Goal: Task Accomplishment & Management: Manage account settings

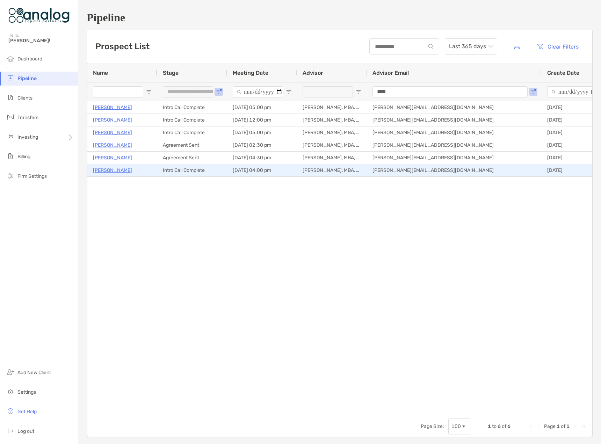
click at [109, 171] on p "Fatima Shakra" at bounding box center [112, 170] width 39 height 9
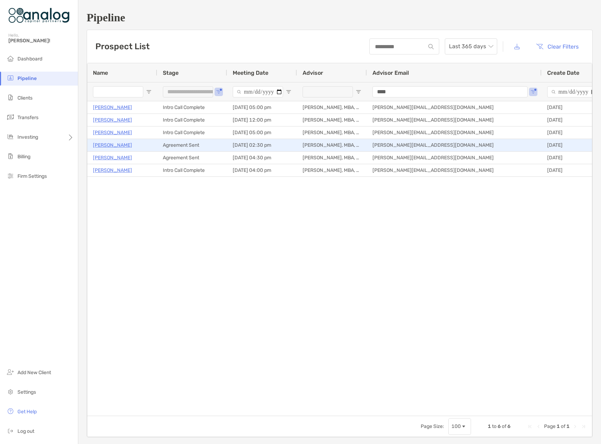
click at [117, 148] on p "[PERSON_NAME]" at bounding box center [112, 145] width 39 height 9
click at [114, 145] on p "[PERSON_NAME]" at bounding box center [112, 145] width 39 height 9
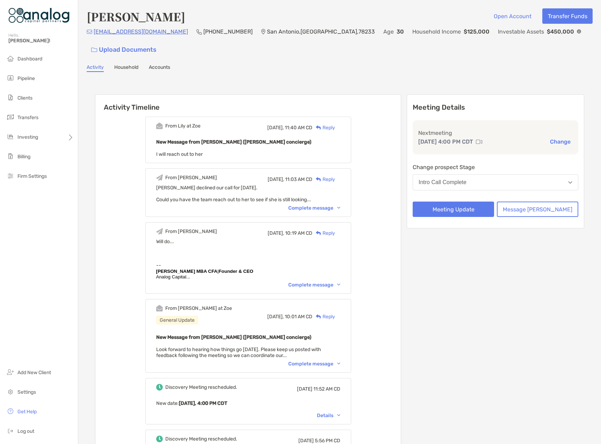
click at [465, 179] on div "Intro Call Complete" at bounding box center [443, 182] width 48 height 6
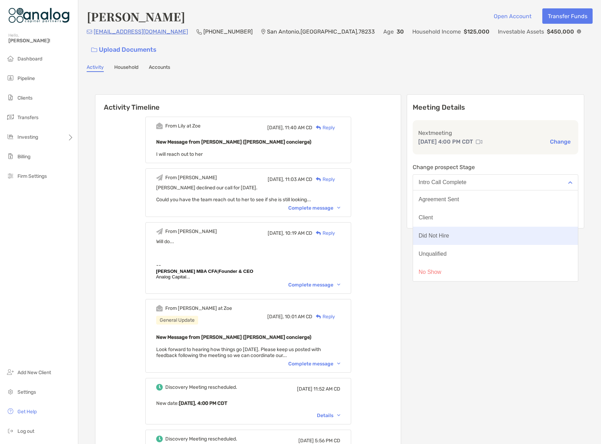
scroll to position [20, 0]
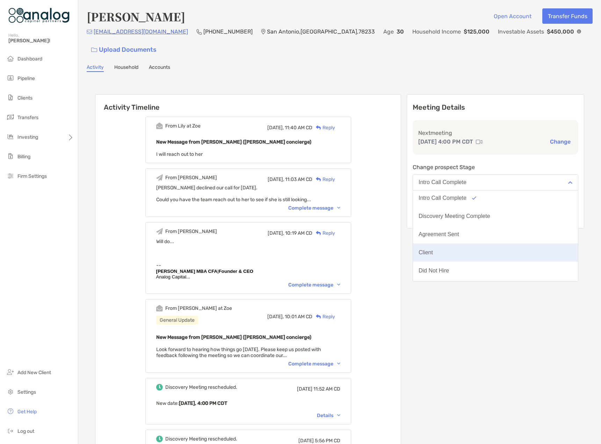
click at [456, 244] on button "Client" at bounding box center [495, 253] width 165 height 18
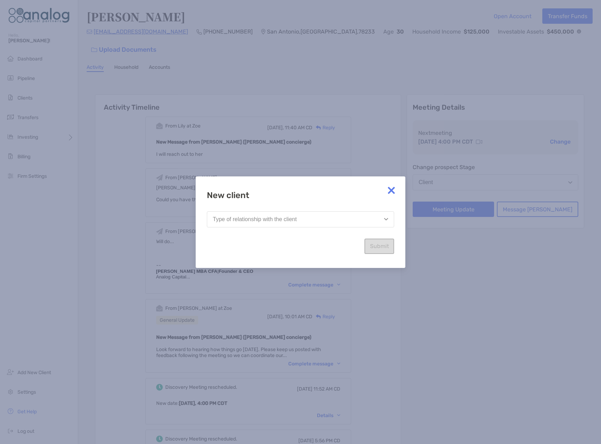
click at [394, 191] on img at bounding box center [391, 190] width 14 height 14
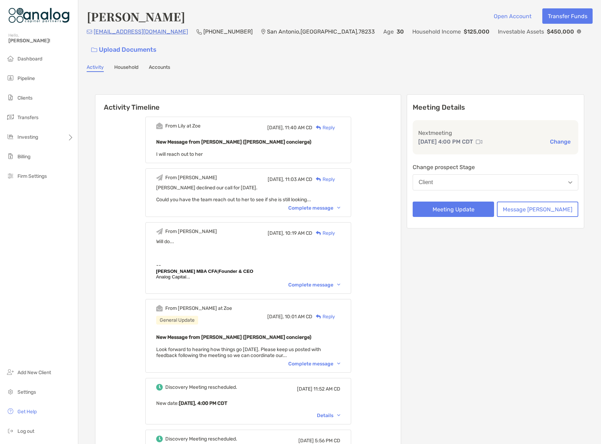
click at [440, 174] on button "Client" at bounding box center [496, 182] width 166 height 16
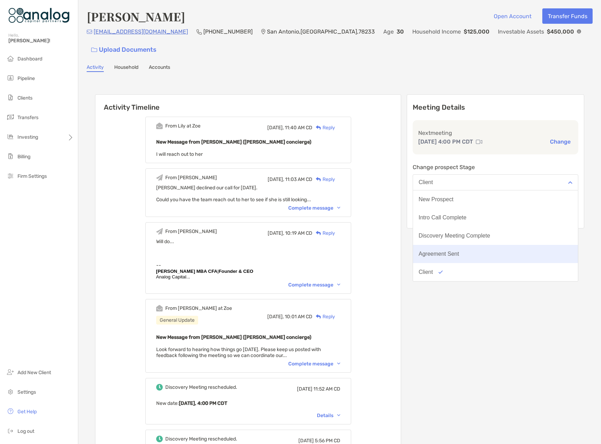
scroll to position [55, 0]
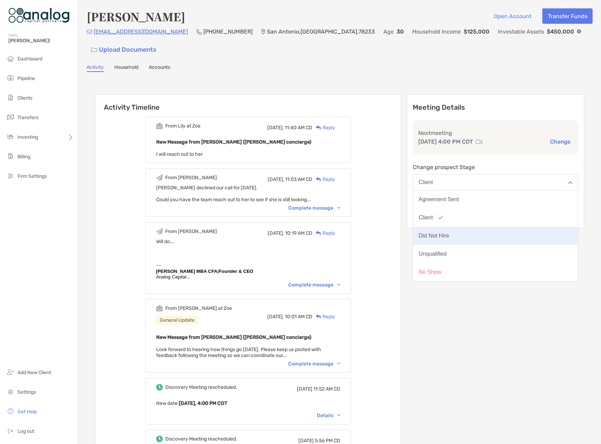
click at [449, 233] on div "Did Not Hire" at bounding box center [434, 236] width 30 height 6
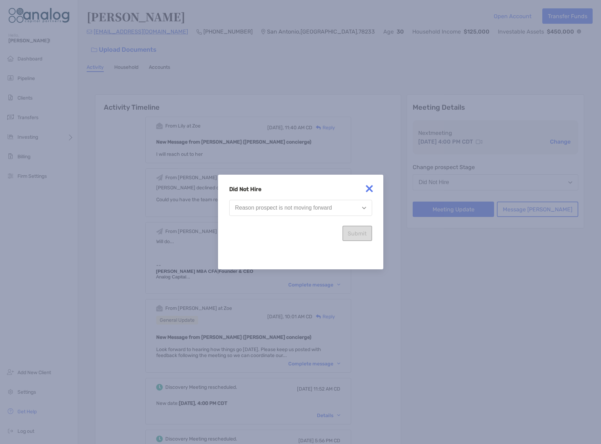
click at [334, 212] on button "Reason prospect is not moving forward" at bounding box center [300, 208] width 143 height 16
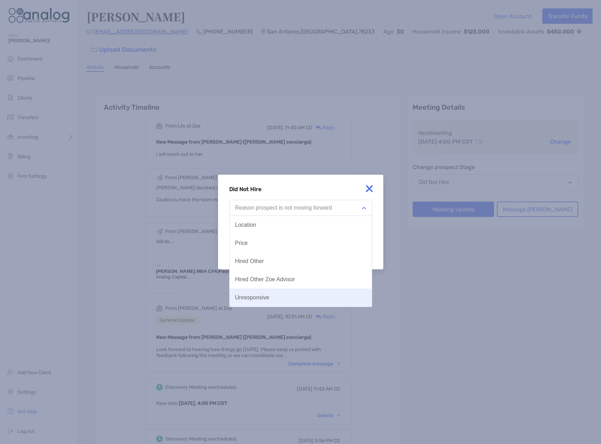
scroll to position [36, 0]
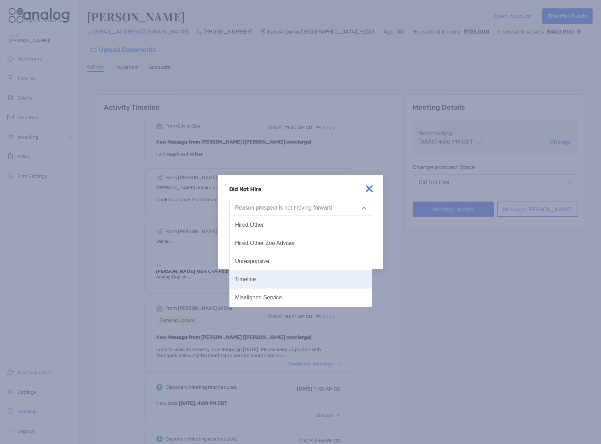
click at [258, 284] on button "Timeline" at bounding box center [301, 279] width 142 height 18
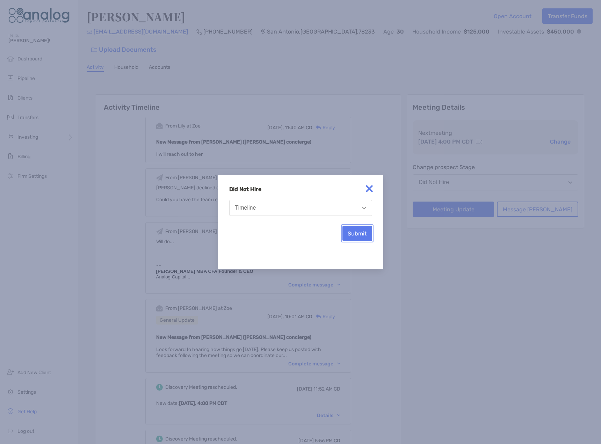
click at [370, 232] on button "Submit" at bounding box center [357, 233] width 30 height 15
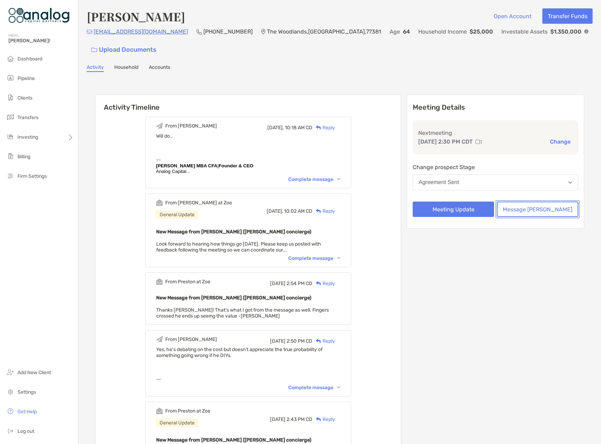
click at [531, 204] on button "Message [PERSON_NAME]" at bounding box center [537, 209] width 81 height 15
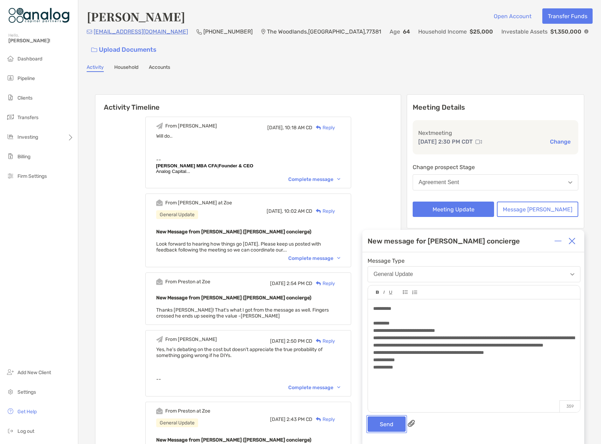
click at [382, 421] on button "Send" at bounding box center [387, 424] width 38 height 15
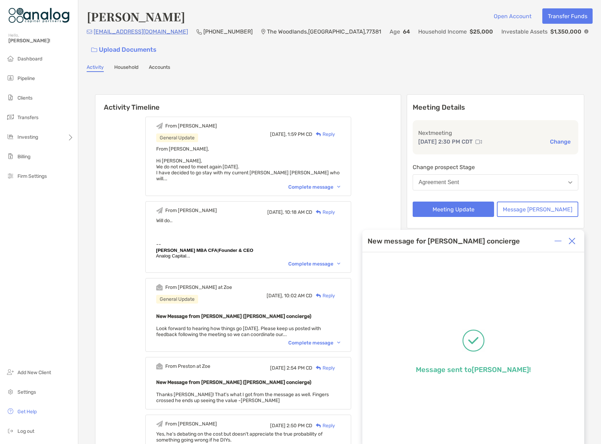
click at [570, 236] on div at bounding box center [572, 241] width 14 height 14
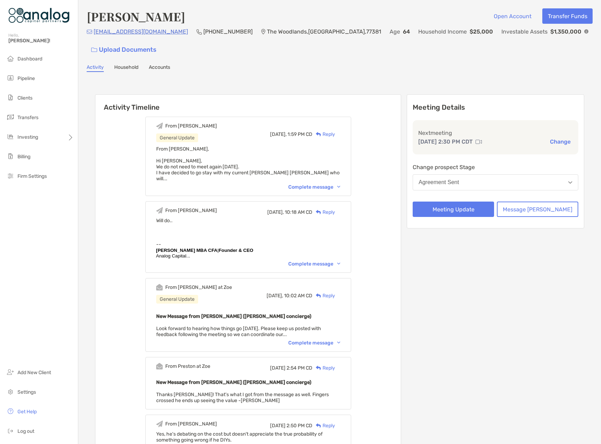
click at [492, 183] on button "Agreement Sent" at bounding box center [496, 182] width 166 height 16
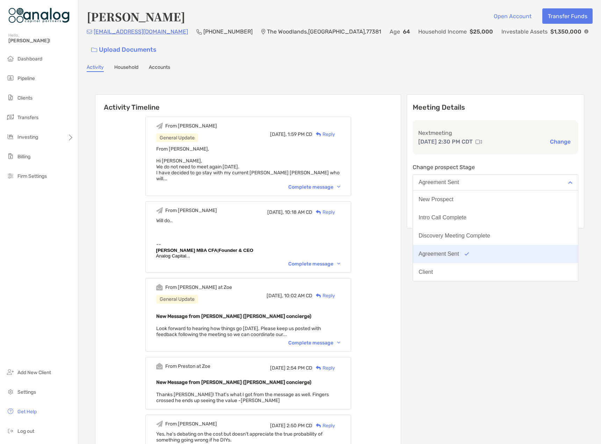
scroll to position [55, 0]
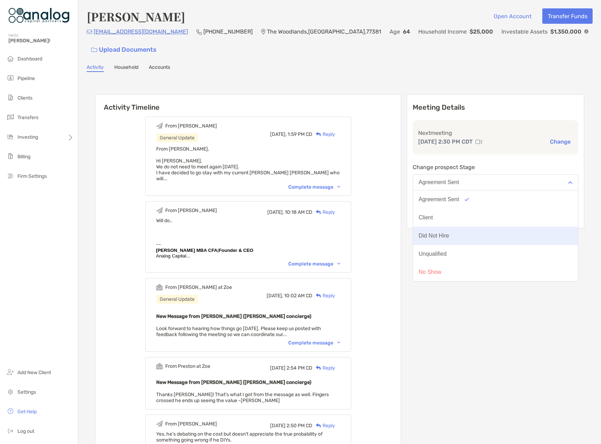
click at [449, 233] on div "Did Not Hire" at bounding box center [434, 236] width 30 height 6
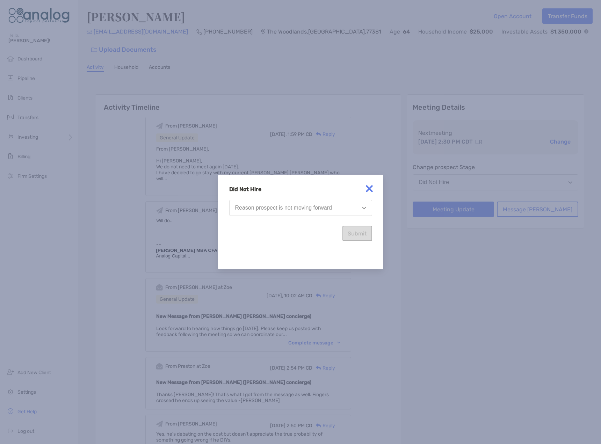
click at [295, 203] on button "Reason prospect is not moving forward" at bounding box center [300, 208] width 143 height 16
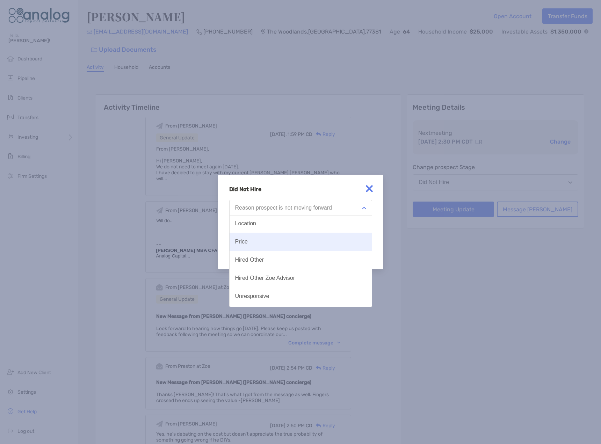
scroll to position [0, 0]
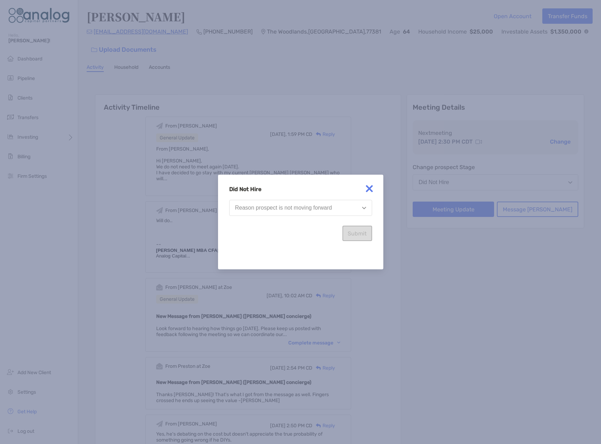
click at [295, 188] on h4 "Did Not Hire" at bounding box center [300, 189] width 143 height 7
click at [368, 188] on img at bounding box center [369, 189] width 14 height 14
